Goal: Find specific fact: Find specific fact

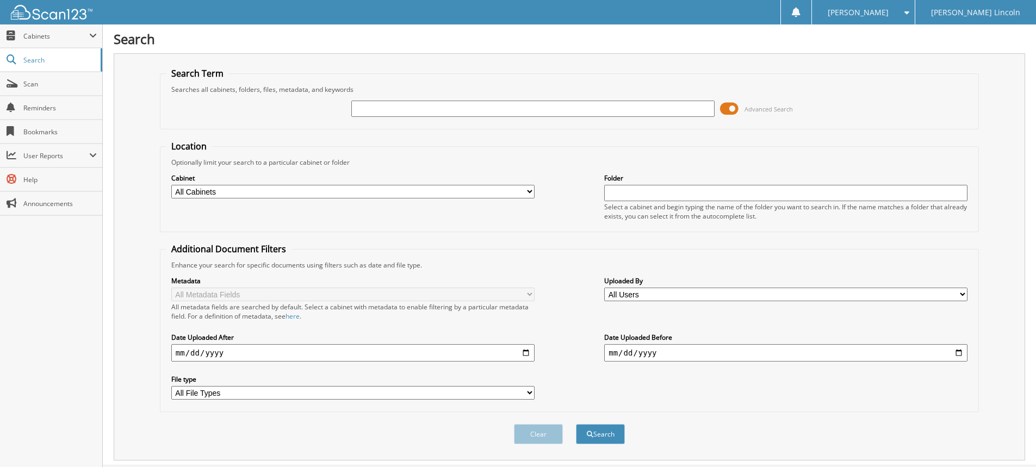
click at [399, 110] on input "text" at bounding box center [532, 109] width 363 height 16
type input "1743638"
click at [576, 424] on button "Search" at bounding box center [600, 434] width 49 height 20
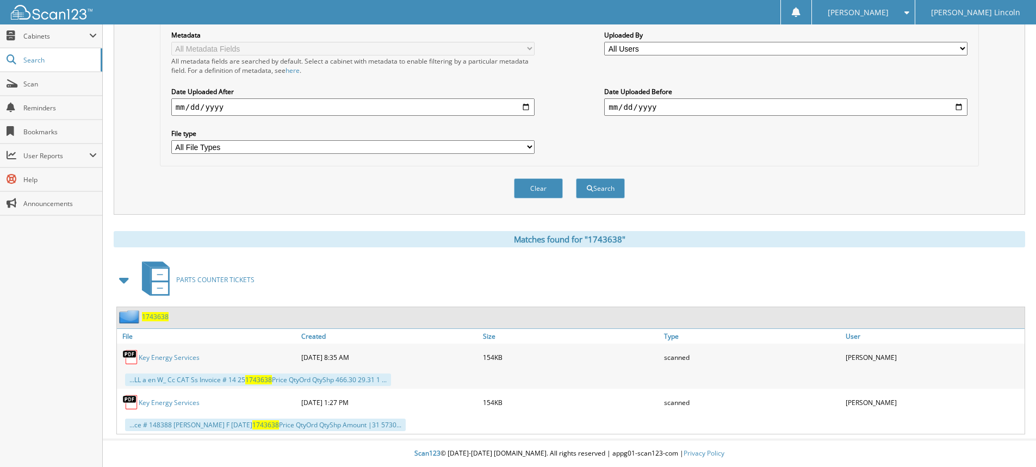
click at [151, 361] on link "Key Energy Services" at bounding box center [169, 357] width 61 height 9
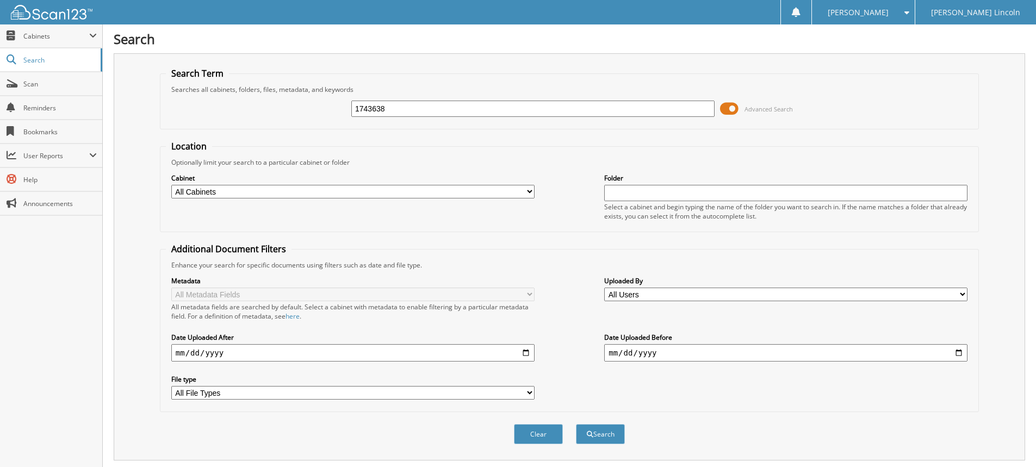
drag, startPoint x: 424, startPoint y: 107, endPoint x: 334, endPoint y: 116, distance: 90.2
click at [334, 116] on div "1743638 Advanced Search" at bounding box center [569, 108] width 807 height 29
type input "1745166"
click at [576, 424] on button "Search" at bounding box center [600, 434] width 49 height 20
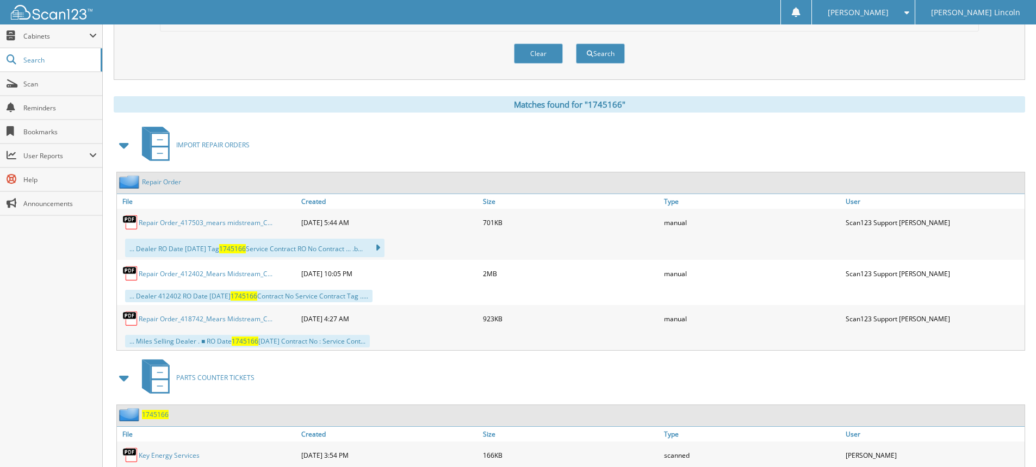
scroll to position [479, 0]
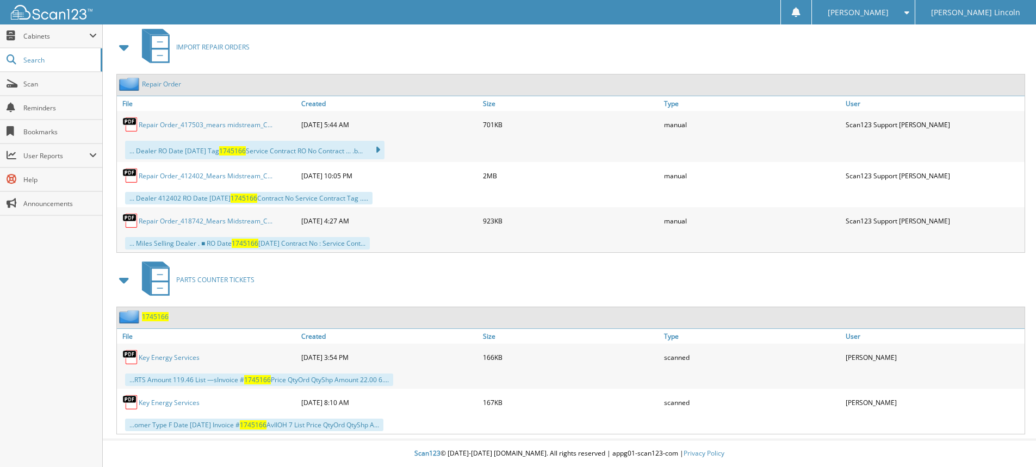
click at [162, 355] on link "Key Energy Services" at bounding box center [169, 357] width 61 height 9
